Goal: Task Accomplishment & Management: Manage account settings

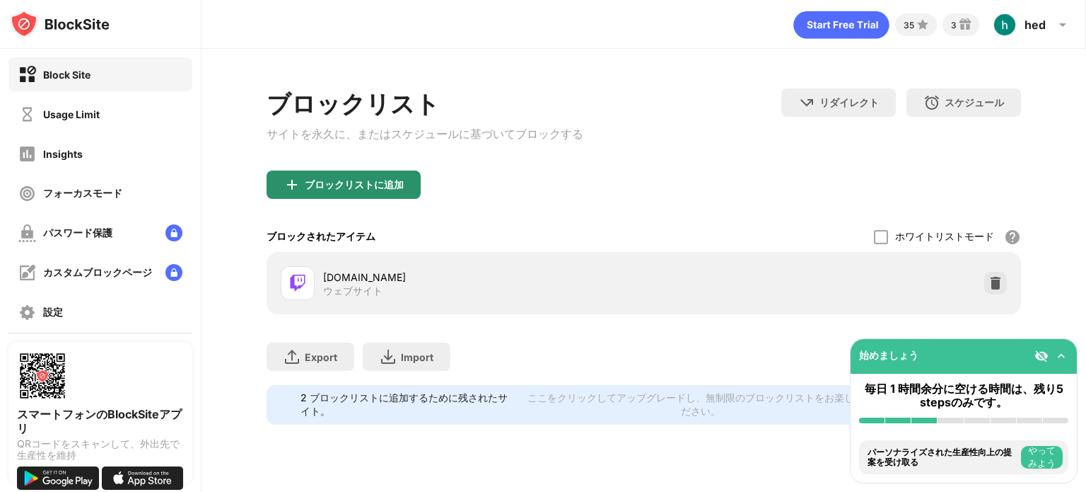
drag, startPoint x: 336, startPoint y: 166, endPoint x: 323, endPoint y: 188, distance: 26.3
click at [323, 188] on div "ブロックリスト サイトを永久に、またはスケジュールに基づいてブロックする リダイレクト クリックしてリダイレクトのウェブサイトを設定する スケジュール ブロッ…" at bounding box center [644, 256] width 755 height 336
click at [323, 188] on div "ブロックリストに追加" at bounding box center [354, 184] width 99 height 11
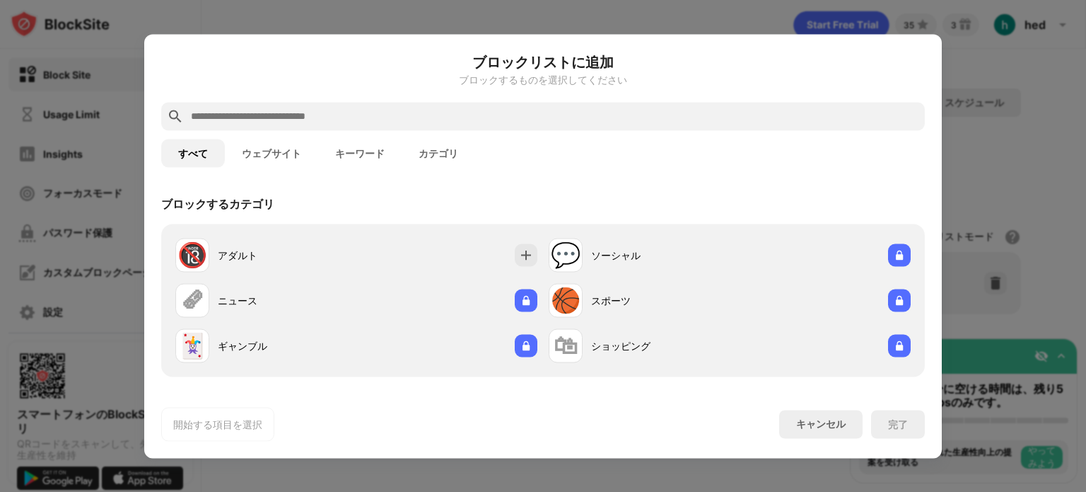
click at [386, 106] on div at bounding box center [543, 116] width 764 height 28
click at [383, 106] on div at bounding box center [543, 116] width 764 height 28
click at [373, 117] on input "text" at bounding box center [555, 116] width 730 height 17
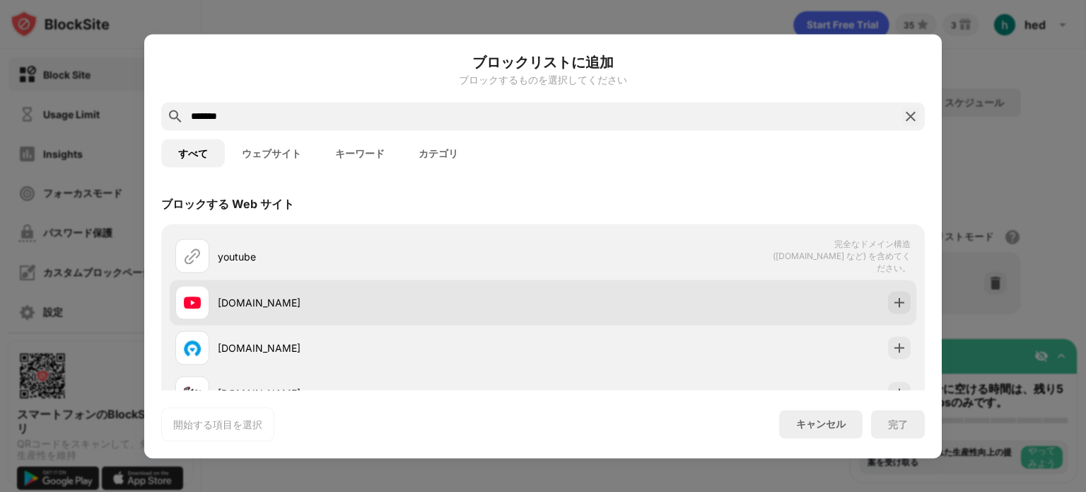
type input "*******"
click at [312, 296] on div "youtube.com" at bounding box center [380, 302] width 325 height 15
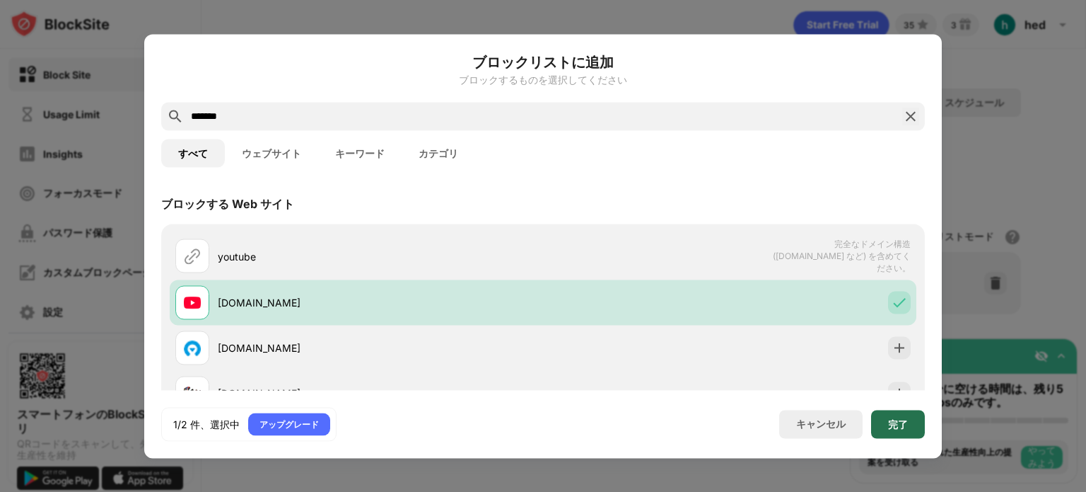
click at [892, 426] on div "完了" at bounding box center [898, 423] width 20 height 11
